Goal: Task Accomplishment & Management: Manage account settings

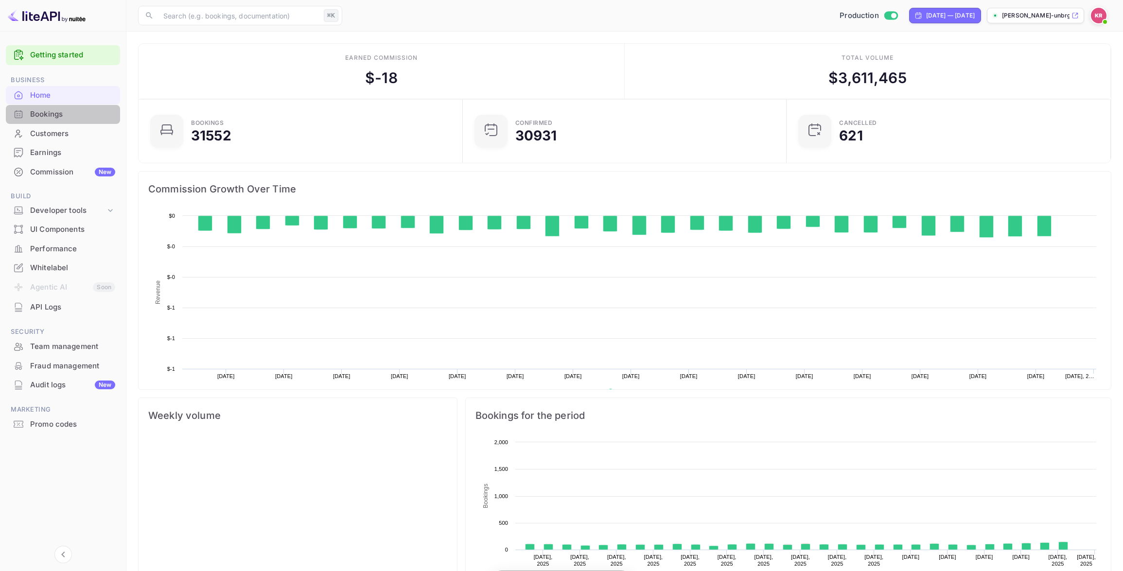
click at [62, 115] on div "Bookings" at bounding box center [72, 114] width 85 height 11
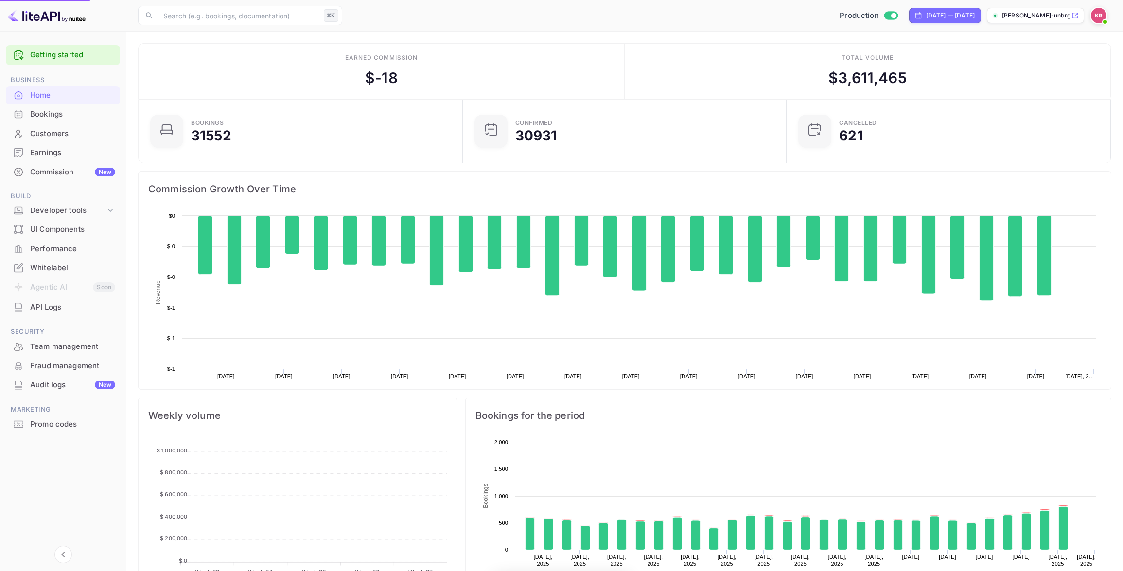
scroll to position [158, 318]
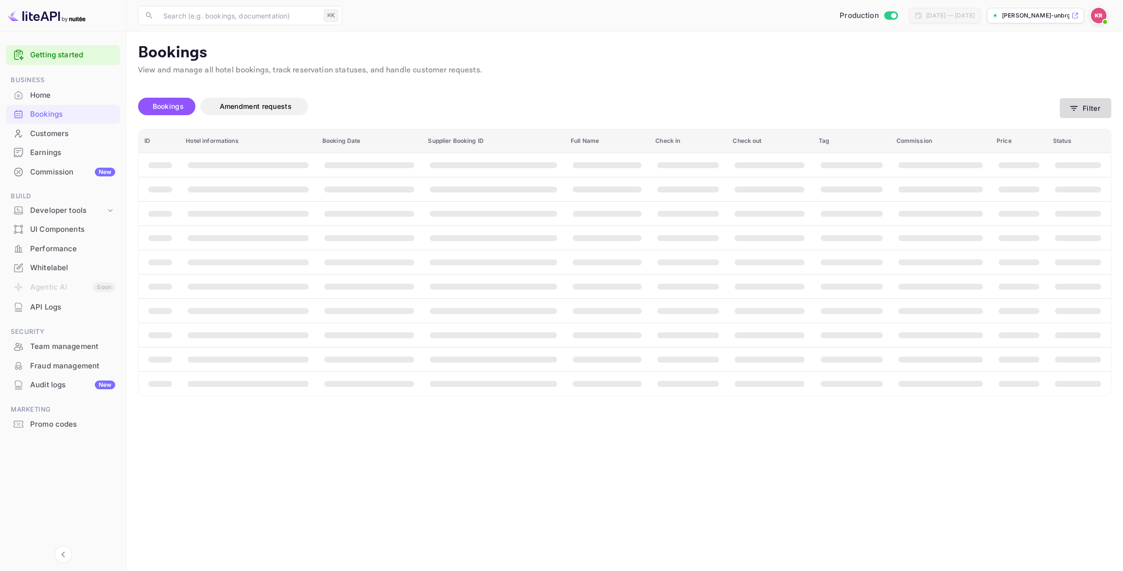
click at [1091, 107] on button "Filter" at bounding box center [1086, 108] width 52 height 20
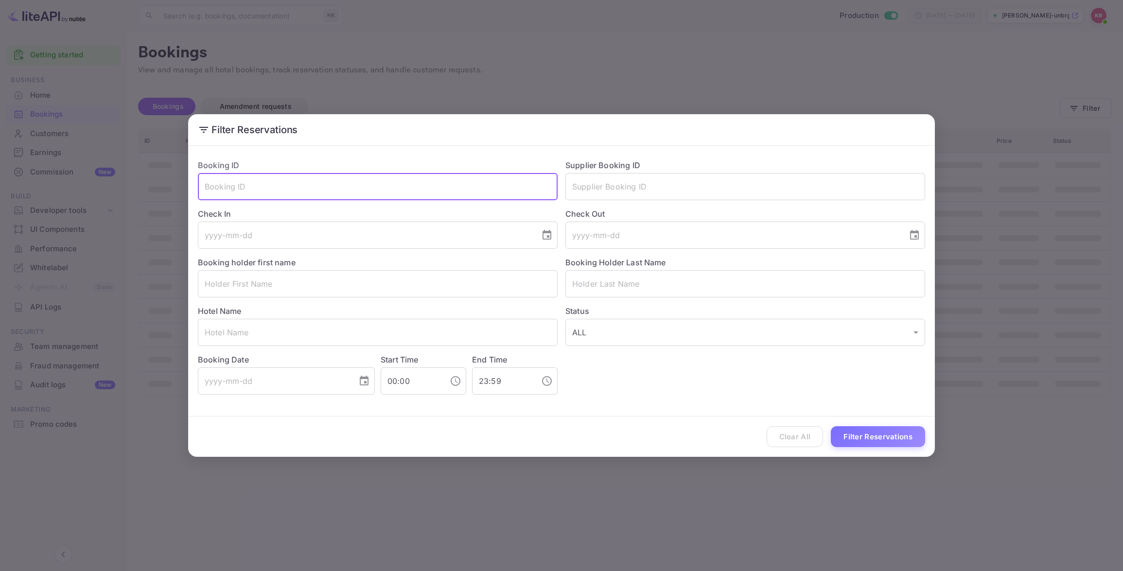
click at [238, 188] on input "text" at bounding box center [378, 186] width 360 height 27
paste input "24_PEacST"
drag, startPoint x: 206, startPoint y: 185, endPoint x: 212, endPoint y: 214, distance: 29.4
click at [206, 185] on input "24_PEacST" at bounding box center [378, 186] width 360 height 27
type input "24_PEacST"
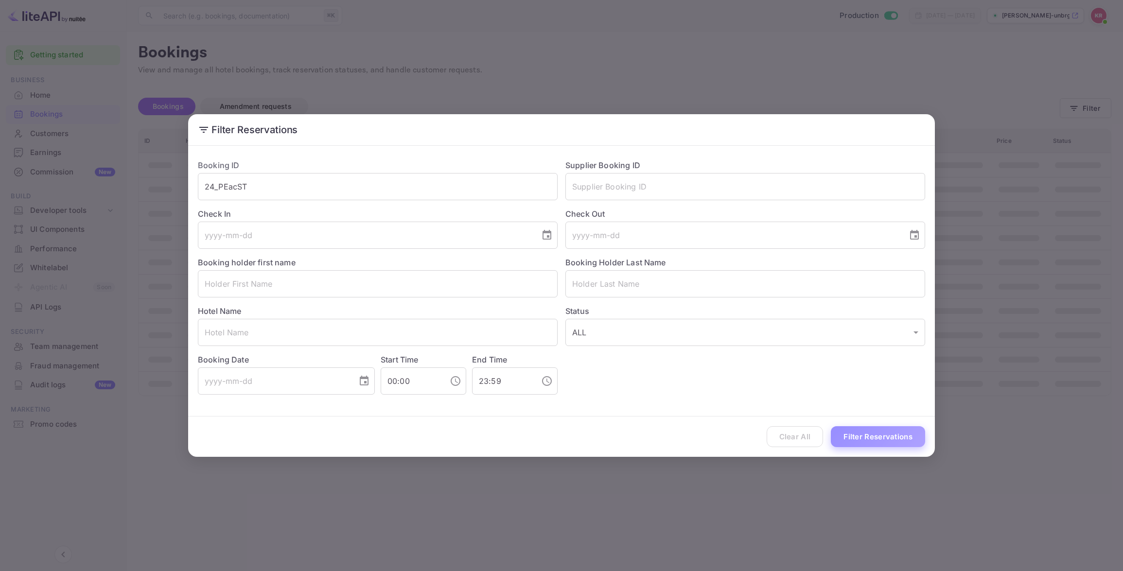
click at [867, 437] on button "Filter Reservations" at bounding box center [878, 436] width 94 height 21
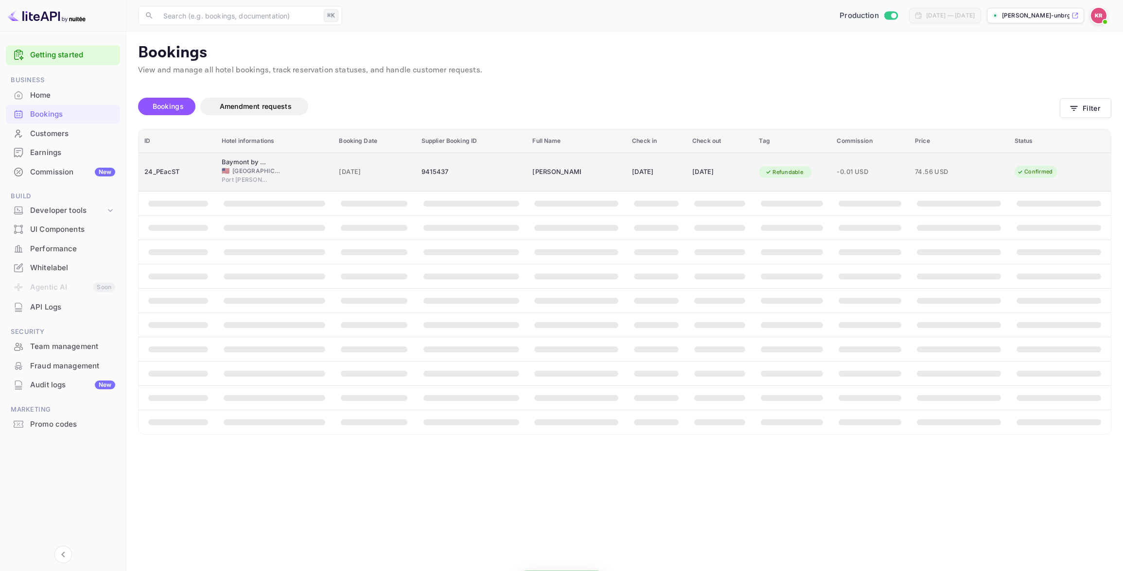
click at [315, 174] on div "🇺🇸 [GEOGRAPHIC_DATA]" at bounding box center [275, 171] width 106 height 9
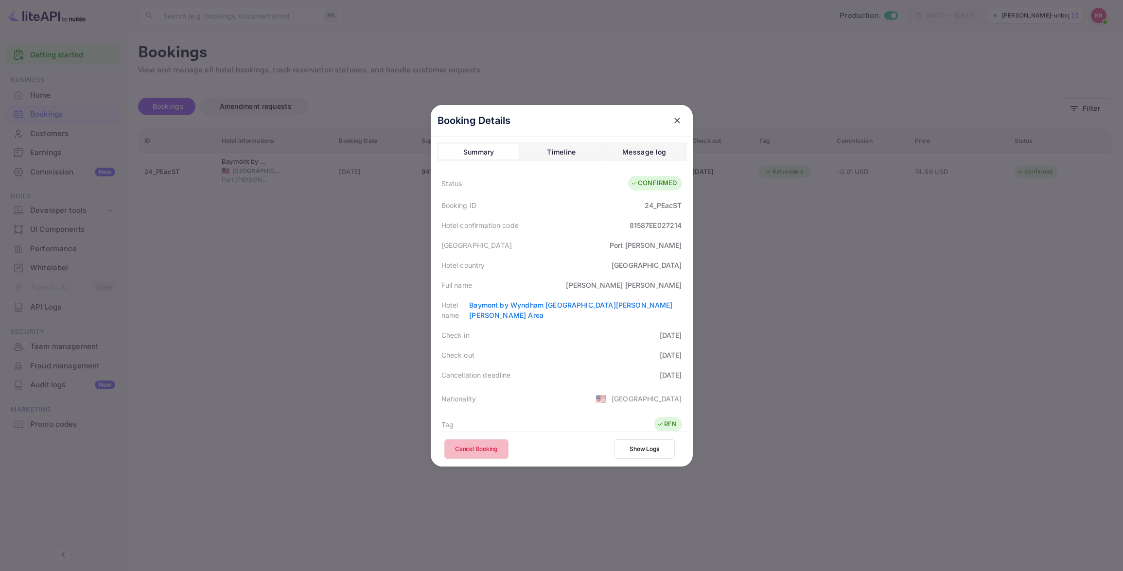
click at [485, 449] on button "Cancel Booking" at bounding box center [476, 449] width 64 height 19
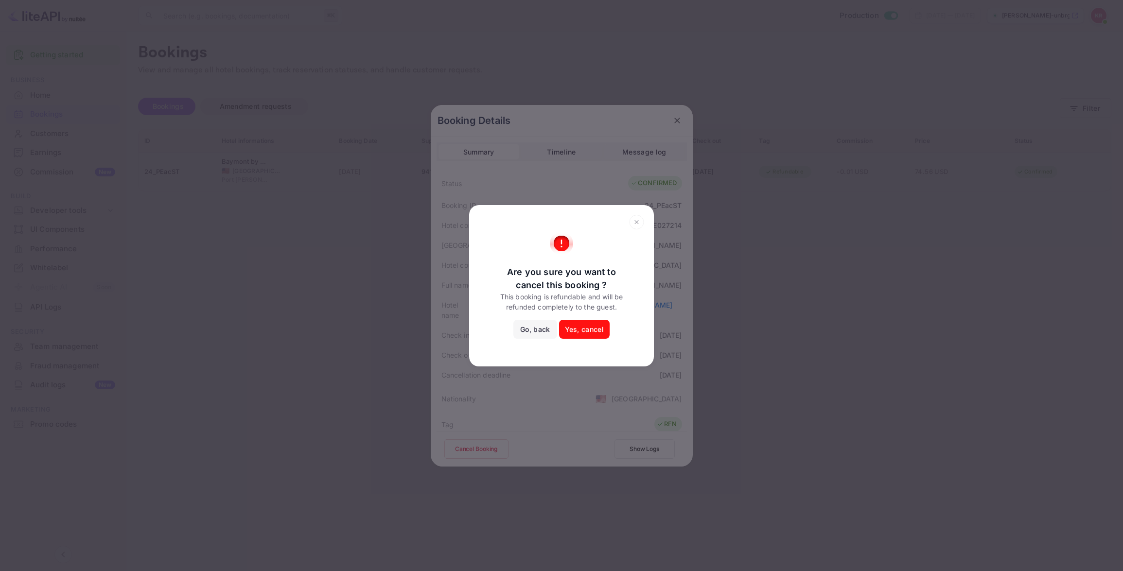
click at [597, 331] on button "Yes, cancel" at bounding box center [584, 329] width 51 height 19
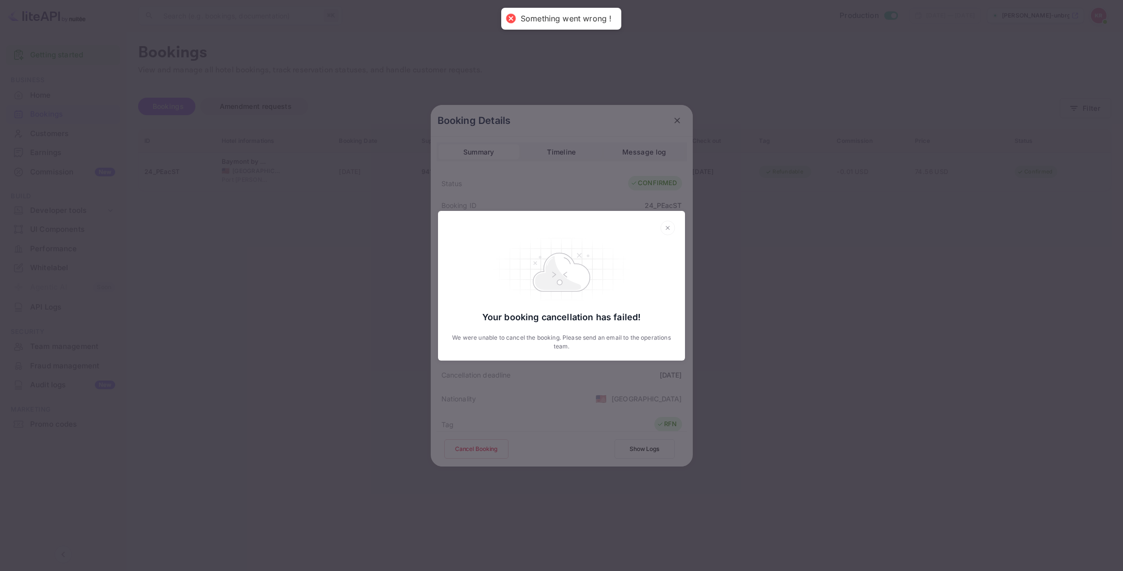
click at [669, 228] on icon at bounding box center [667, 228] width 15 height 15
